Goal: Task Accomplishment & Management: Manage account settings

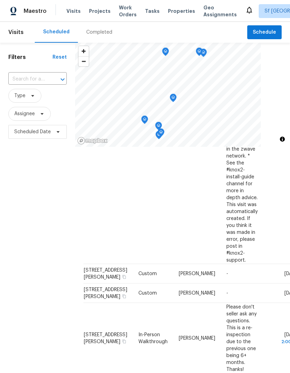
scroll to position [264, 0]
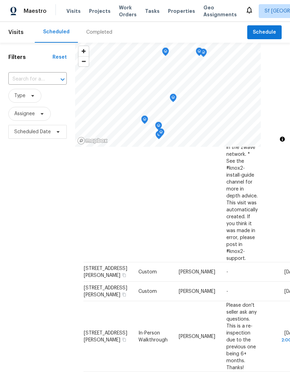
click at [0, 0] on icon at bounding box center [0, 0] width 0 height 0
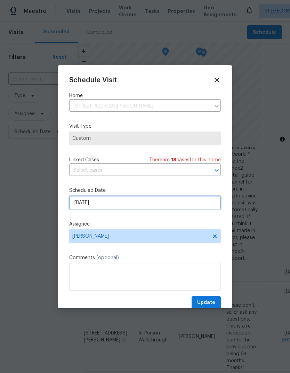
click at [81, 204] on input "9/17/2025" at bounding box center [144, 203] width 151 height 14
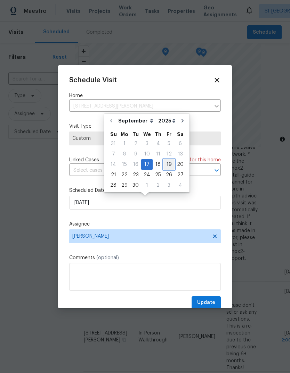
click at [166, 164] on div "19" at bounding box center [168, 165] width 11 height 10
type input "9/19/2025"
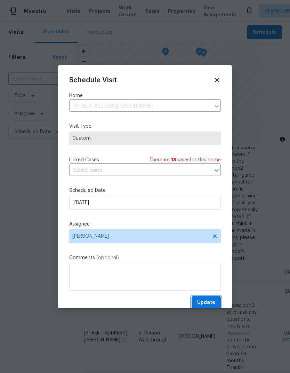
click at [210, 299] on button "Update" at bounding box center [205, 303] width 29 height 13
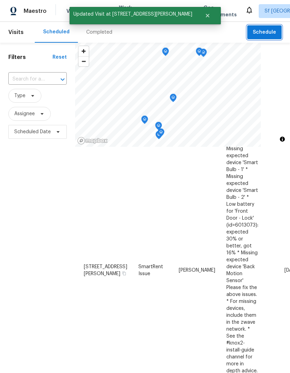
click at [265, 32] on span "Schedule" at bounding box center [263, 32] width 23 height 9
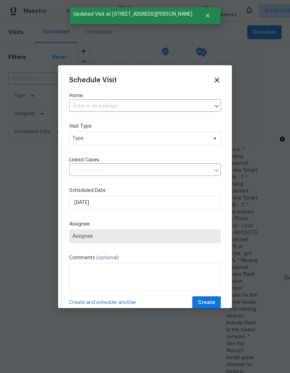
scroll to position [81, 0]
click at [81, 106] on input "text" at bounding box center [135, 106] width 132 height 11
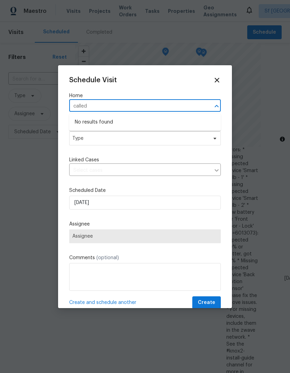
type input "calle"
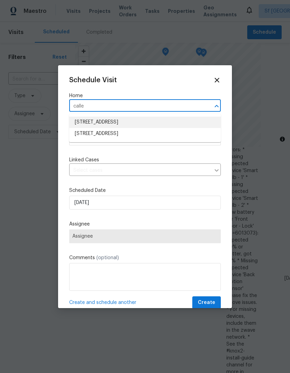
click at [85, 121] on li "883 Calle De Verde, San Jose, CA 95136" at bounding box center [144, 122] width 151 height 11
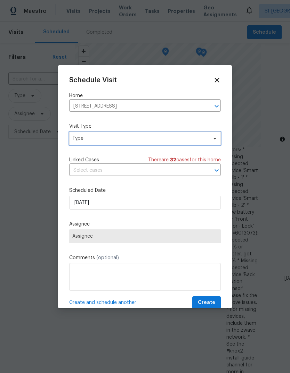
click at [79, 136] on span "Type" at bounding box center [139, 138] width 135 height 7
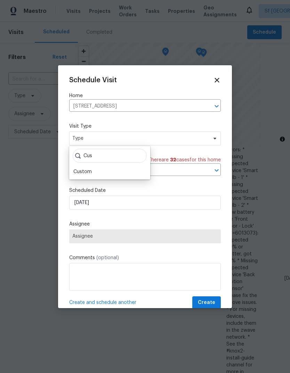
type input "Cus"
click at [77, 169] on div "Custom" at bounding box center [82, 171] width 18 height 7
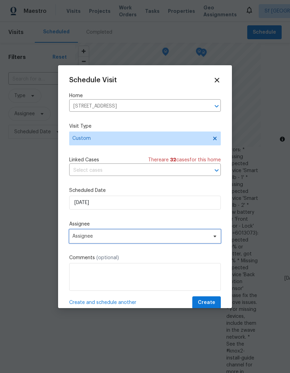
click at [77, 235] on span "Assignee" at bounding box center [140, 237] width 136 height 6
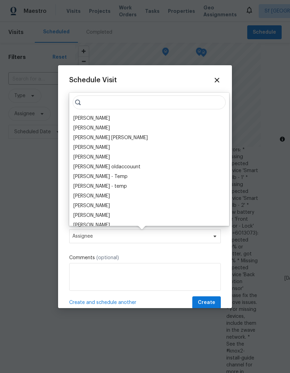
click at [80, 118] on div "[PERSON_NAME]" at bounding box center [91, 118] width 36 height 7
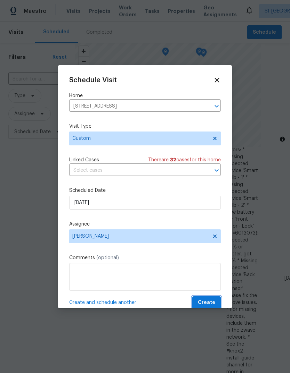
click at [209, 303] on span "Create" at bounding box center [206, 303] width 17 height 9
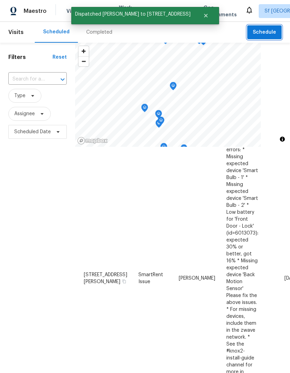
click at [265, 31] on span "Schedule" at bounding box center [263, 32] width 23 height 9
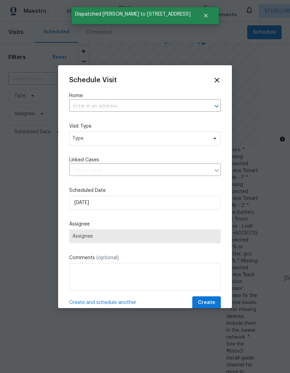
click at [83, 105] on input "text" at bounding box center [135, 106] width 132 height 11
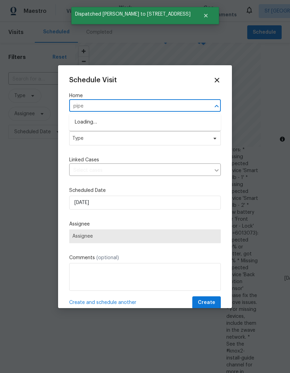
type input "piper"
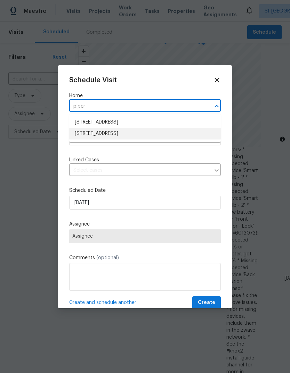
click at [84, 134] on li "[STREET_ADDRESS]" at bounding box center [144, 133] width 151 height 11
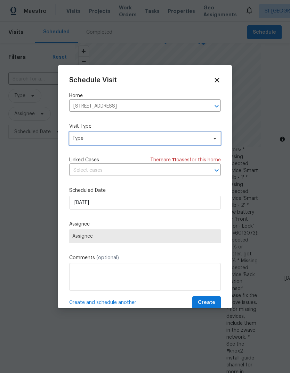
click at [80, 137] on span "Type" at bounding box center [139, 138] width 135 height 7
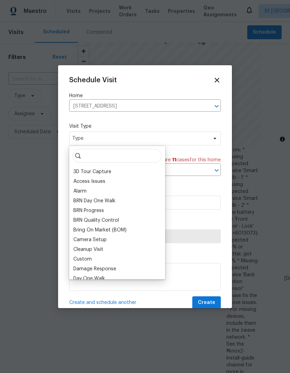
type input "C"
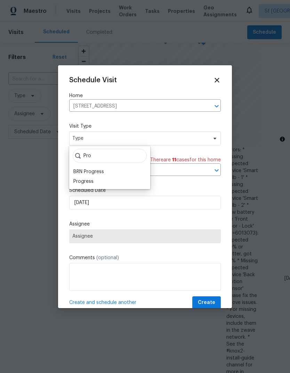
type input "Pro"
click at [76, 179] on div "Progress" at bounding box center [83, 181] width 20 height 7
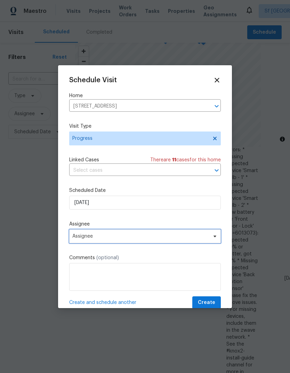
click at [77, 239] on span "Assignee" at bounding box center [140, 237] width 136 height 6
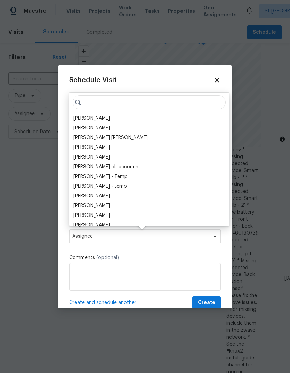
click at [77, 117] on div "[PERSON_NAME]" at bounding box center [91, 118] width 36 height 7
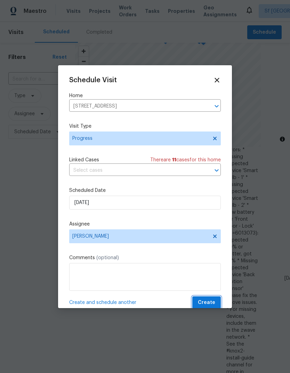
click at [213, 303] on span "Create" at bounding box center [206, 303] width 17 height 9
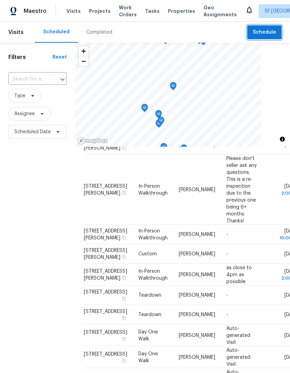
scroll to position [450, 0]
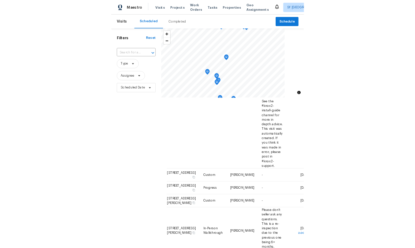
scroll to position [273, 0]
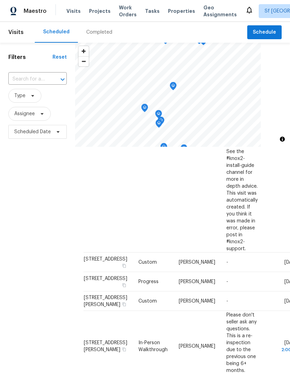
click at [0, 0] on icon at bounding box center [0, 0] width 0 height 0
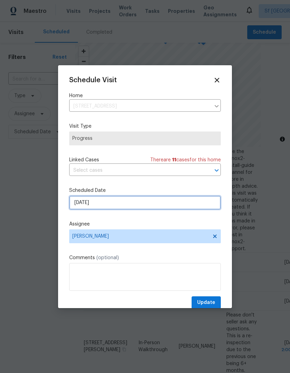
click at [80, 203] on input "[DATE]" at bounding box center [144, 203] width 151 height 14
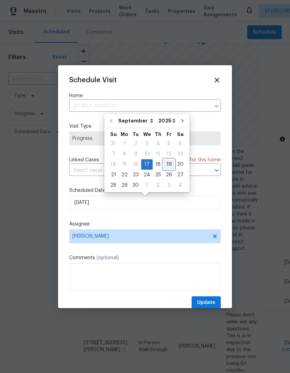
click at [168, 165] on div "19" at bounding box center [168, 165] width 11 height 10
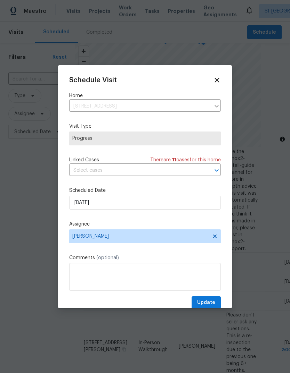
type input "[DATE]"
click at [209, 302] on span "Update" at bounding box center [206, 303] width 18 height 9
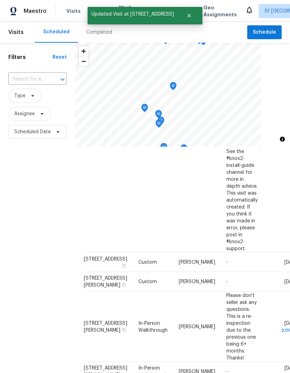
scroll to position [105, 0]
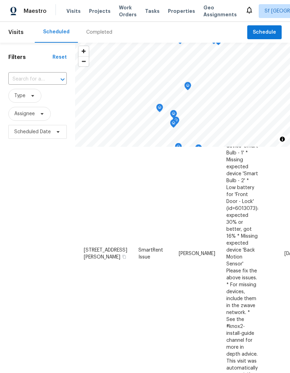
click at [103, 35] on div "Completed" at bounding box center [99, 32] width 26 height 7
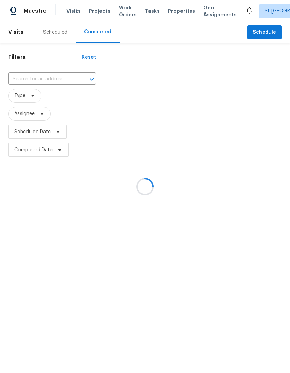
click at [98, 16] on div at bounding box center [145, 186] width 290 height 373
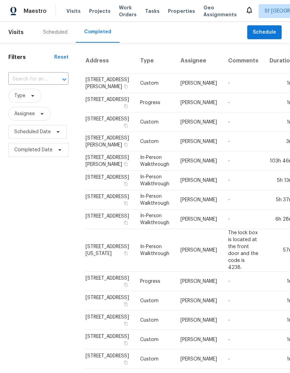
click at [99, 8] on span "Projects" at bounding box center [100, 11] width 22 height 7
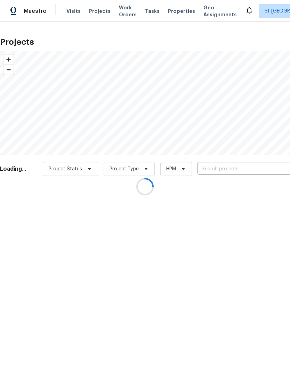
click at [232, 172] on div at bounding box center [145, 186] width 290 height 373
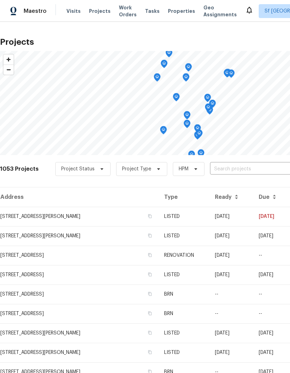
click at [247, 170] on input "text" at bounding box center [250, 169] width 80 height 11
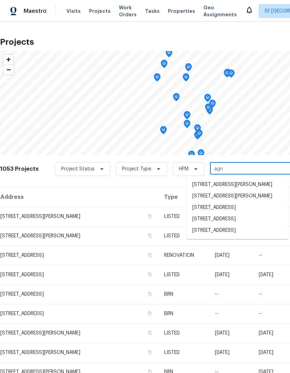
type input "agne"
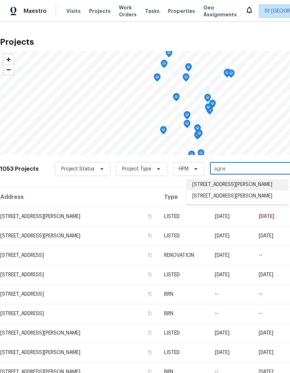
click at [252, 189] on li "[STREET_ADDRESS][PERSON_NAME]" at bounding box center [236, 184] width 101 height 11
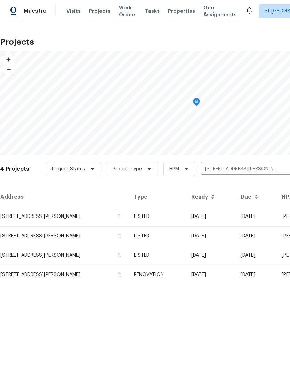
click at [34, 223] on td "[STREET_ADDRESS][PERSON_NAME]" at bounding box center [64, 216] width 128 height 19
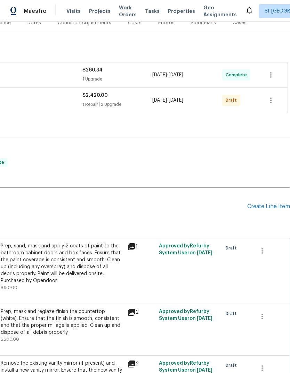
scroll to position [92, 103]
click at [269, 103] on icon "button" at bounding box center [270, 101] width 8 height 8
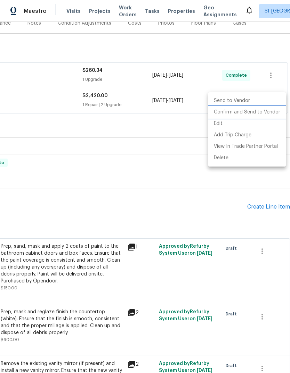
click at [254, 115] on li "Confirm and Send to Vendor" at bounding box center [246, 112] width 77 height 11
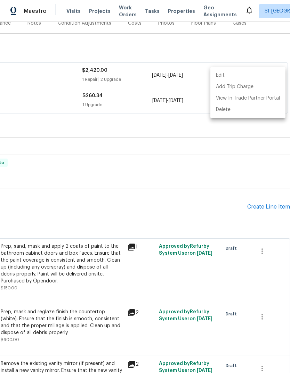
click at [258, 143] on div at bounding box center [145, 186] width 290 height 373
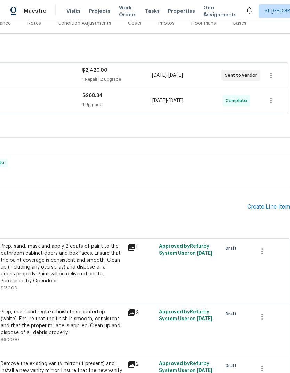
click at [68, 10] on span "Visits" at bounding box center [73, 11] width 14 height 7
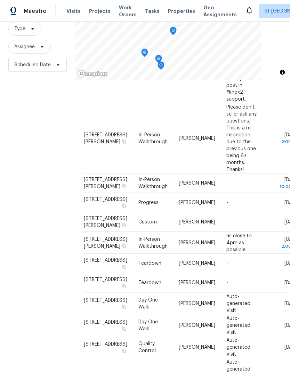
scroll to position [339, 0]
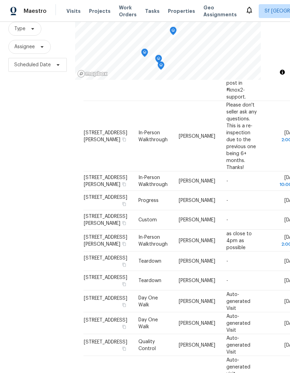
click at [52, 279] on div "Filters Reset ​ Type Assignee Scheduled Date" at bounding box center [37, 177] width 75 height 403
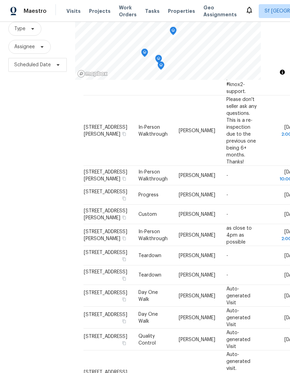
click at [42, 288] on div "Filters Reset ​ Type Assignee Scheduled Date" at bounding box center [37, 177] width 75 height 403
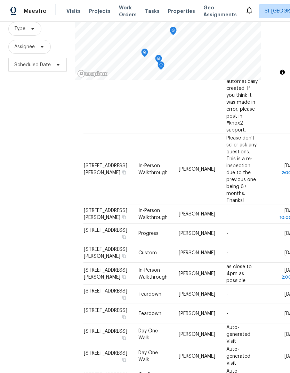
scroll to position [308, 0]
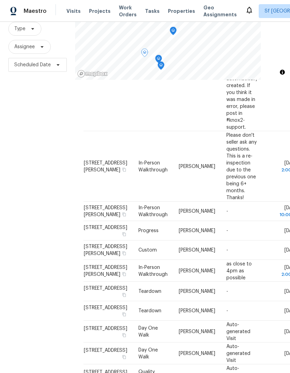
click at [148, 343] on td "Day One Walk" at bounding box center [153, 354] width 40 height 22
